Goal: Entertainment & Leisure: Consume media (video, audio)

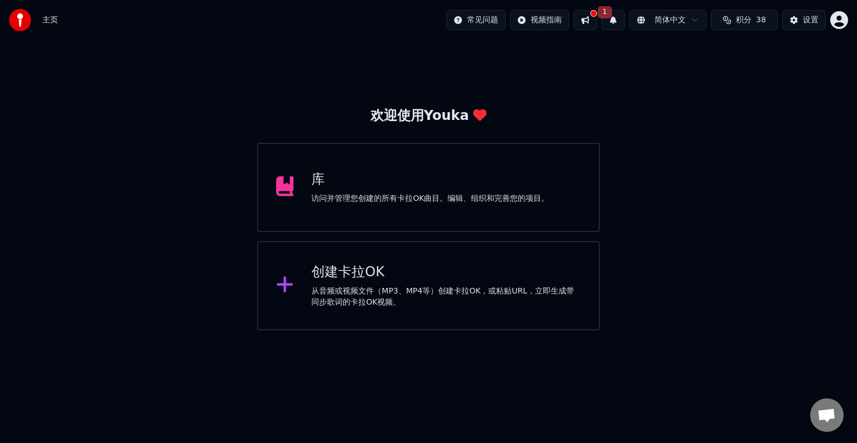
click at [418, 199] on div "访问并管理您创建的所有卡拉OK曲目。编辑、组织和完善您的项目。" at bounding box center [430, 198] width 238 height 11
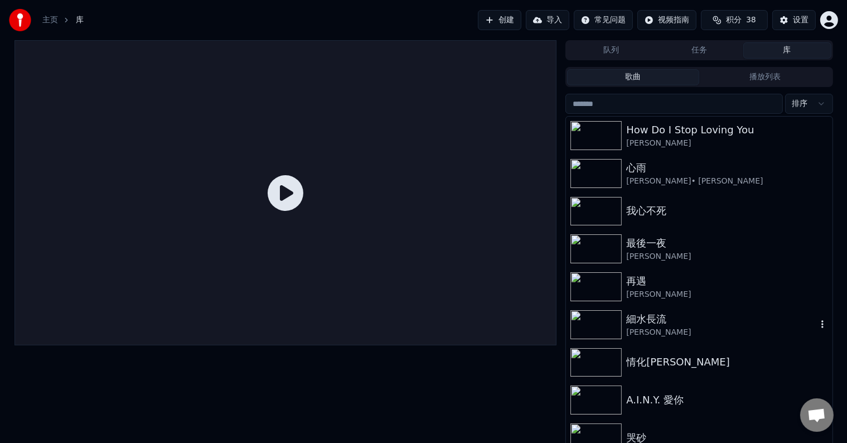
scroll to position [9, 0]
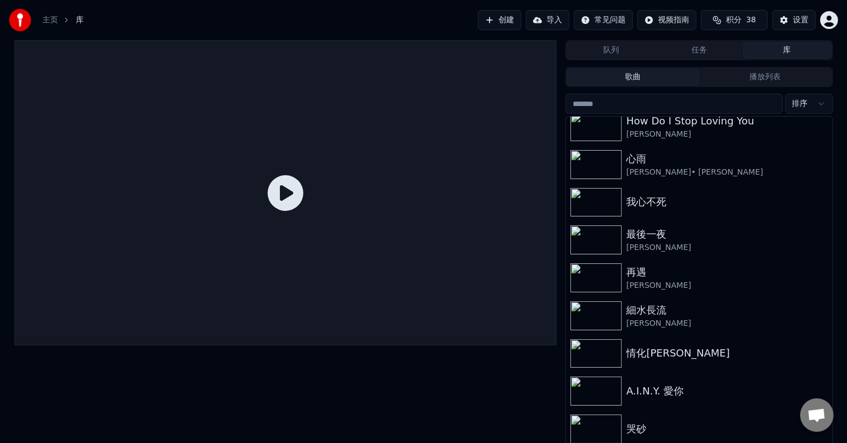
click at [791, 50] on button "库" at bounding box center [788, 50] width 88 height 16
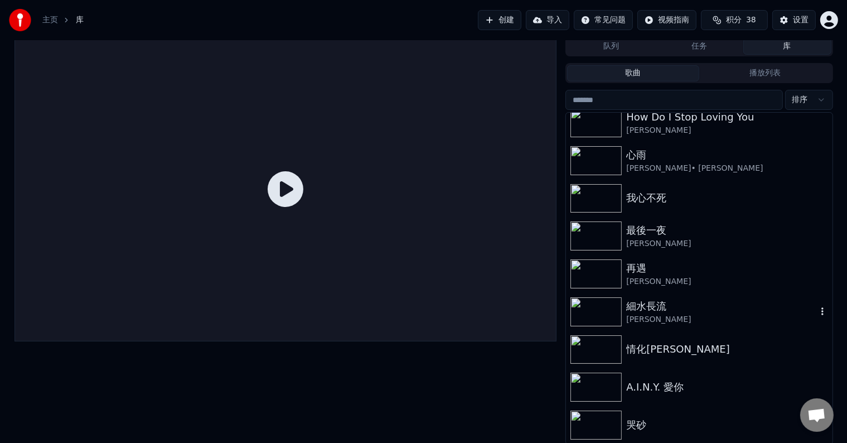
scroll to position [5, 0]
click at [665, 133] on div "Engelbert Humperdinck" at bounding box center [721, 129] width 190 height 11
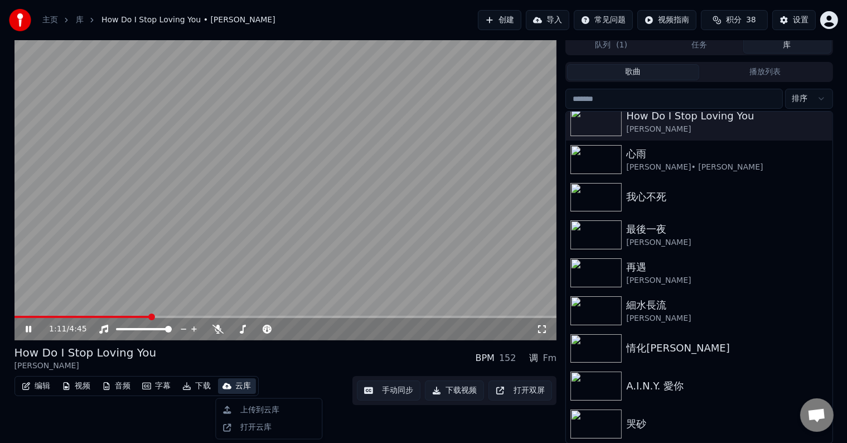
click at [243, 384] on div "云库" at bounding box center [244, 385] width 16 height 11
click at [259, 431] on div "打开云库" at bounding box center [255, 427] width 31 height 11
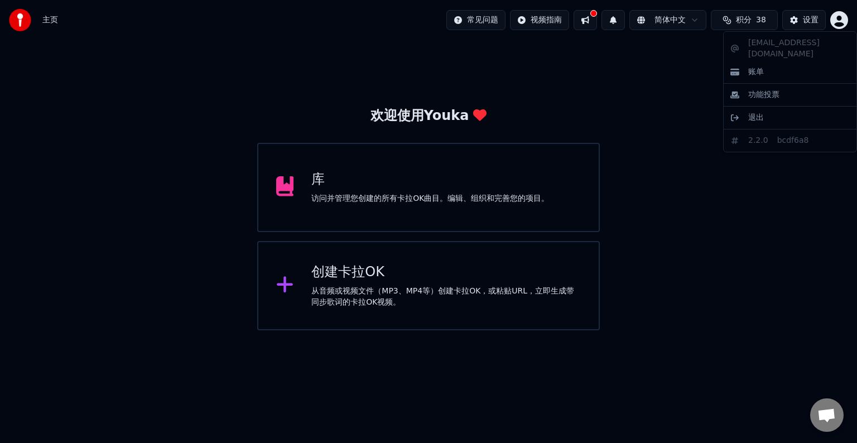
click at [842, 21] on html "主页 常见问题 视频指南 简体中文 积分 38 设置 欢迎使用Youka 库 访问并管理您创建的所有[PERSON_NAME]OK曲目。编辑、组织和完善您的项…" at bounding box center [428, 165] width 857 height 330
click at [794, 225] on html "主页 常见问题 视频指南 简体中文 积分 38 设置 欢迎使用Youka 库 访问并管理您创建的所有[PERSON_NAME]OK曲目。编辑、组织和完善您的项…" at bounding box center [428, 165] width 857 height 330
click at [475, 20] on html "主页 常见问题 视频指南 简体中文 积分 38 设置 欢迎使用Youka 库 访问并管理您创建的所有[PERSON_NAME]OK曲目。编辑、组织和完善您的项…" at bounding box center [428, 165] width 857 height 330
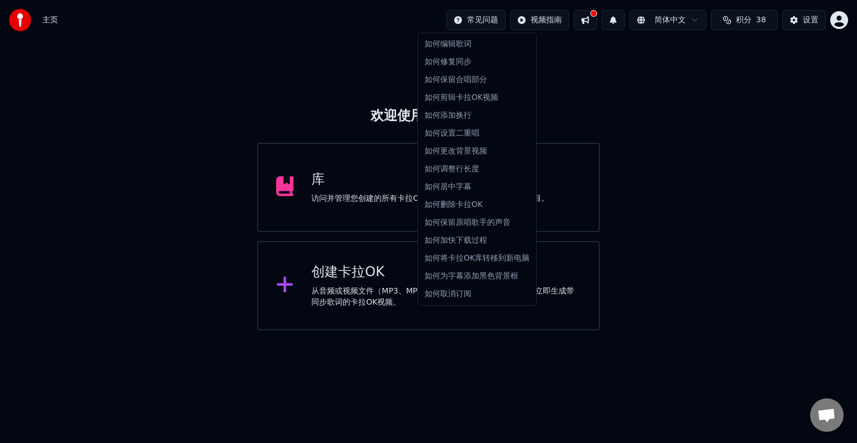
click at [623, 100] on html "主页 常见问题 视频指南 简体中文 积分 38 设置 欢迎使用Youka 库 访问并管理您创建的所有[PERSON_NAME]OK曲目。编辑、组织和完善您的项…" at bounding box center [428, 165] width 857 height 330
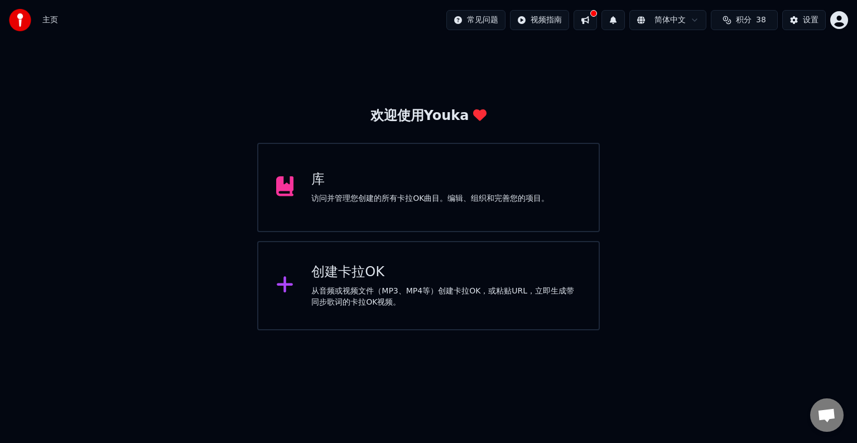
click at [534, 22] on html "主页 常见问题 视频指南 简体中文 积分 38 设置 欢迎使用Youka 库 访问并管理您创建的所有[PERSON_NAME]OK曲目。编辑、组织和完善您的项…" at bounding box center [428, 165] width 857 height 330
drag, startPoint x: 682, startPoint y: 106, endPoint x: 612, endPoint y: 103, distance: 69.2
click at [683, 108] on html "主页 常见问题 视频指南 简体中文 积分 38 设置 欢迎使用Youka 库 访问并管理您创建的所有[PERSON_NAME]OK曲目。编辑、组织和完善您的项…" at bounding box center [428, 165] width 857 height 330
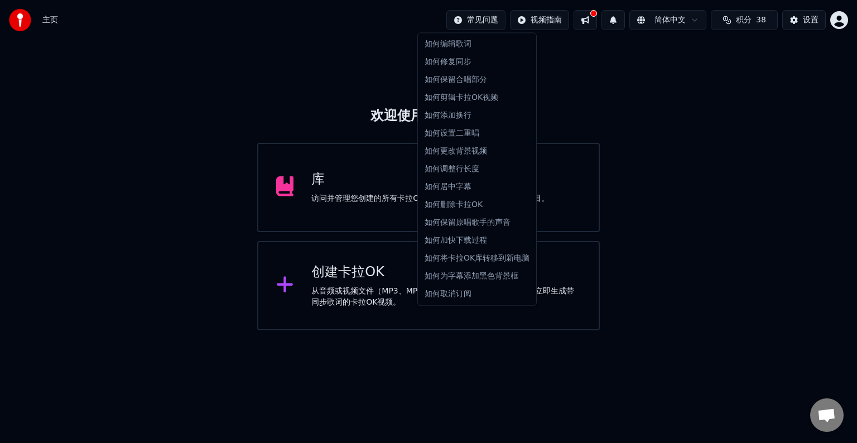
click at [479, 20] on html "主页 常见问题 视频指南 简体中文 积分 38 设置 欢迎使用Youka 库 访问并管理您创建的所有[PERSON_NAME]OK曲目。编辑、组织和完善您的项…" at bounding box center [428, 165] width 857 height 330
drag, startPoint x: 705, startPoint y: 179, endPoint x: 700, endPoint y: 182, distance: 6.5
click at [701, 182] on html "主页 常见问题 视频指南 简体中文 积分 38 设置 欢迎使用Youka 库 访问并管理您创建的所有[PERSON_NAME]OK曲目。编辑、组织和完善您的项…" at bounding box center [428, 165] width 857 height 330
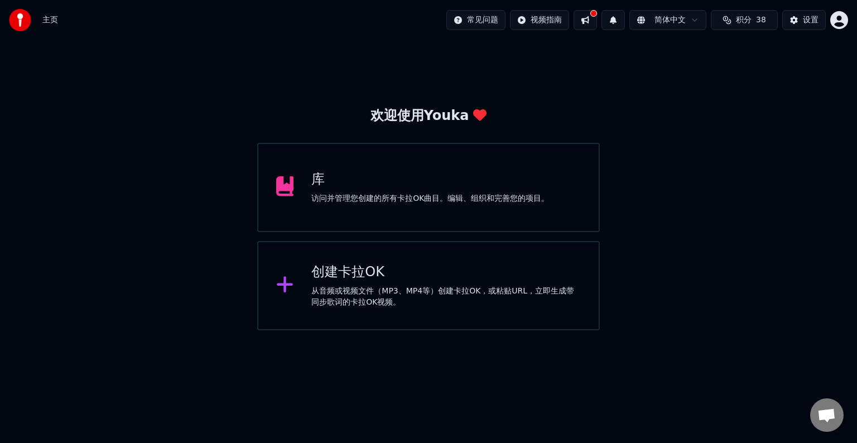
click at [479, 22] on html "主页 常见问题 视频指南 简体中文 积分 38 设置 欢迎使用Youka 库 访问并管理您创建的所有[PERSON_NAME]OK曲目。编辑、组织和完善您的项…" at bounding box center [428, 165] width 857 height 330
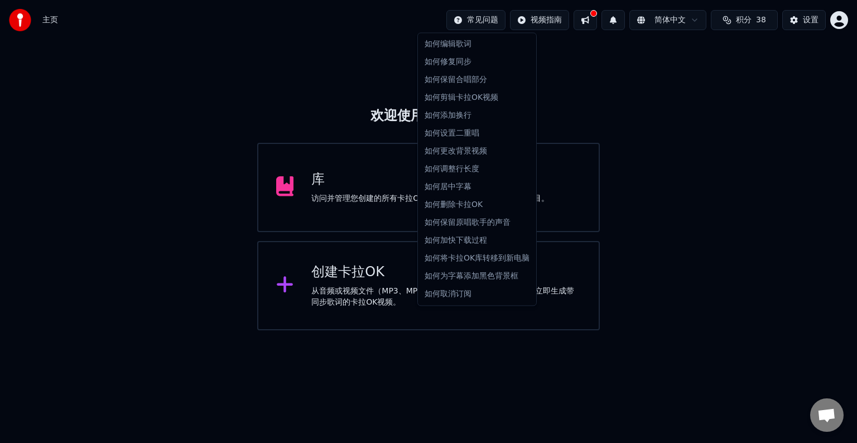
drag, startPoint x: 640, startPoint y: 129, endPoint x: 649, endPoint y: 129, distance: 8.9
click at [640, 129] on html "主页 常见问题 视频指南 简体中文 积分 38 设置 欢迎使用Youka 库 访问并管理您创建的所有[PERSON_NAME]OK曲目。编辑、组织和完善您的项…" at bounding box center [428, 165] width 857 height 330
